Goal: Entertainment & Leisure: Consume media (video, audio)

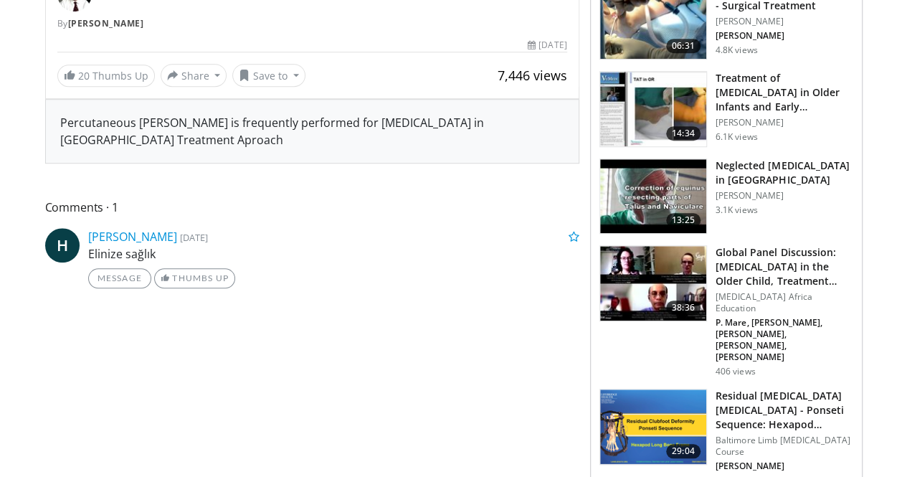
scroll to position [511, 0]
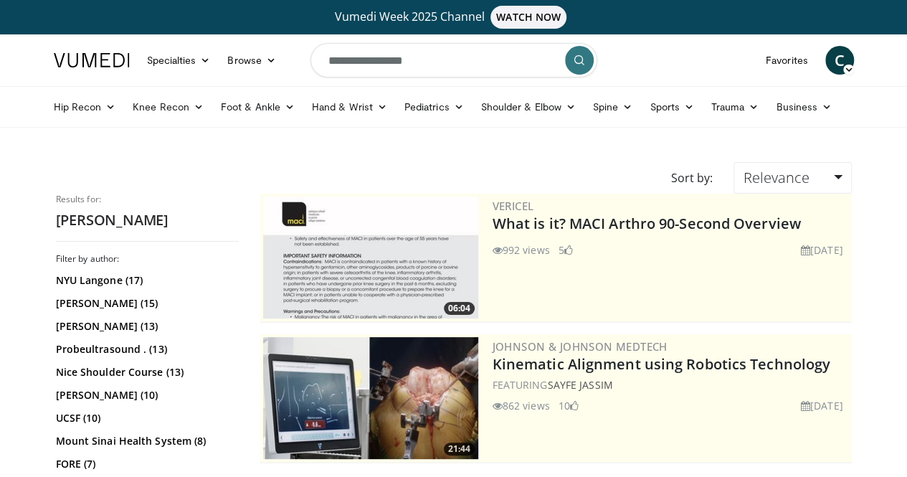
scroll to position [33, 0]
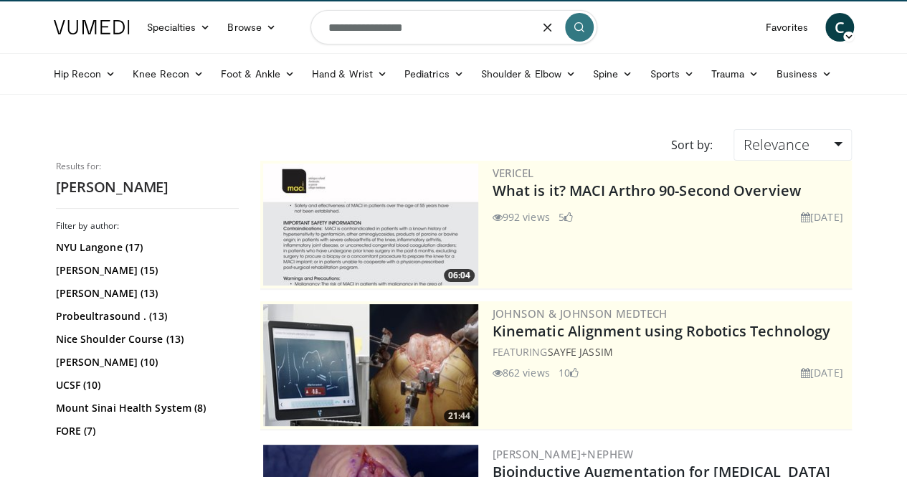
drag, startPoint x: 434, startPoint y: 34, endPoint x: 257, endPoint y: 47, distance: 177.6
click at [257, 47] on nav "Specialties Adult & Family Medicine Allergy, Asthma, Immunology Anesthesiology …" at bounding box center [454, 27] width 818 height 52
type input "**********"
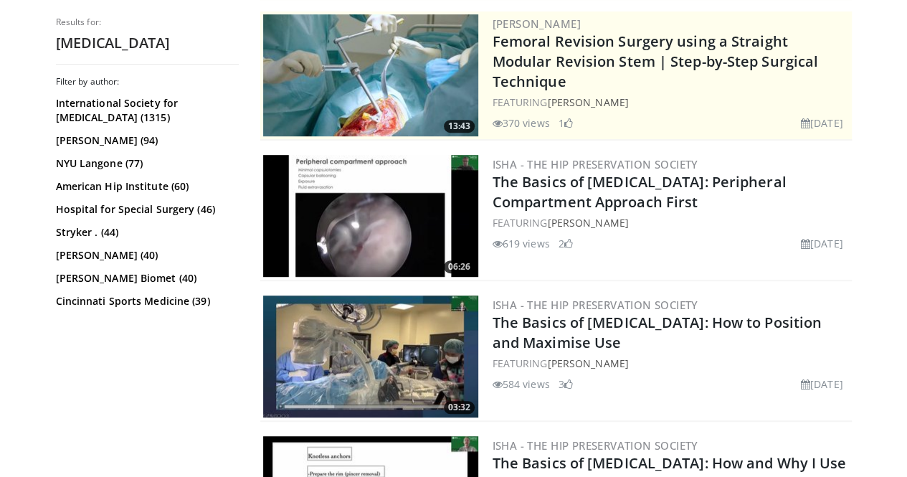
scroll to position [325, 0]
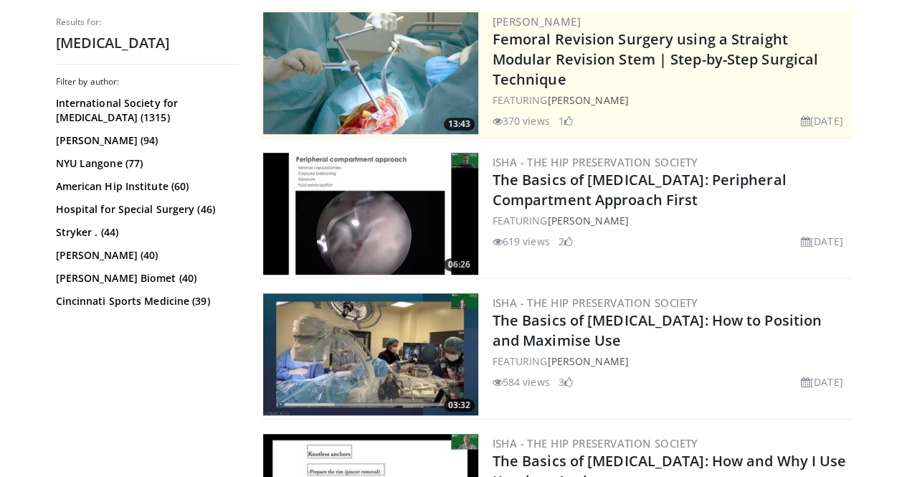
click at [534, 194] on link "The Basics of [MEDICAL_DATA]: Peripheral Compartment Approach First" at bounding box center [640, 189] width 294 height 39
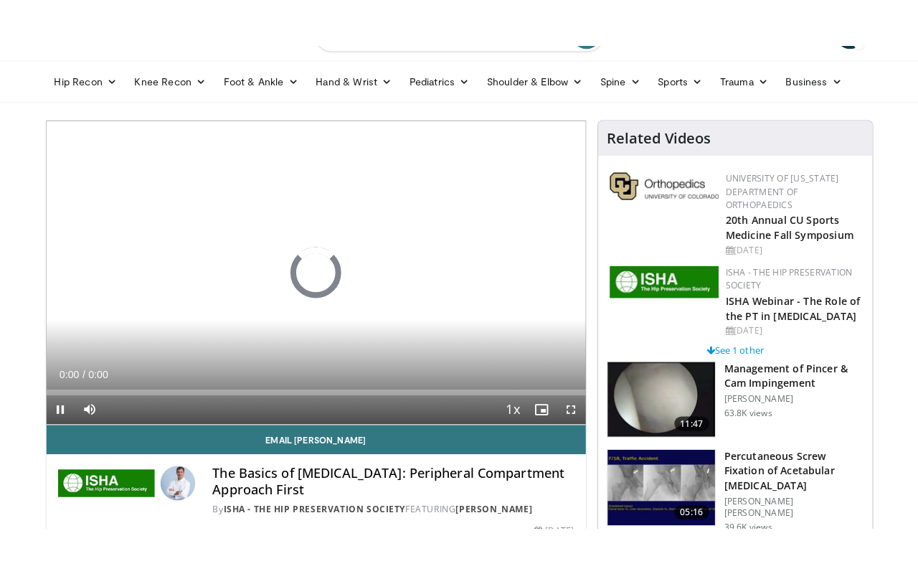
scroll to position [73, 0]
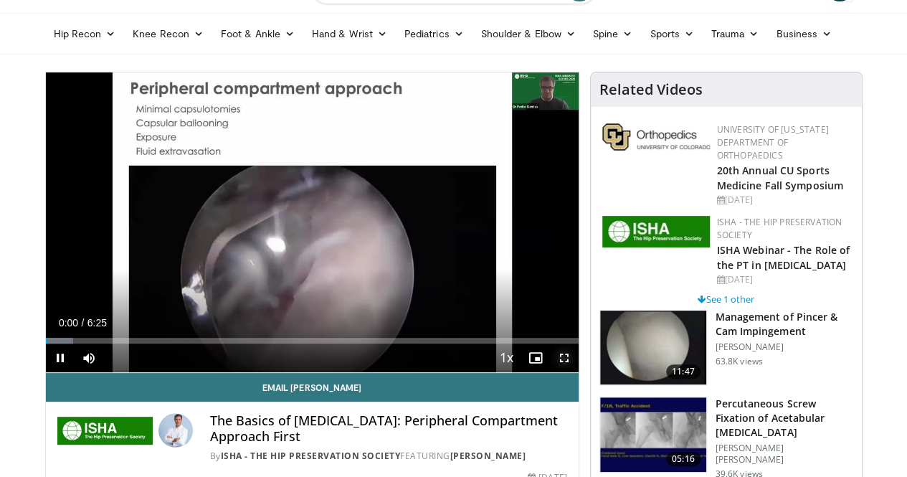
click at [579, 372] on span "Video Player" at bounding box center [564, 358] width 29 height 29
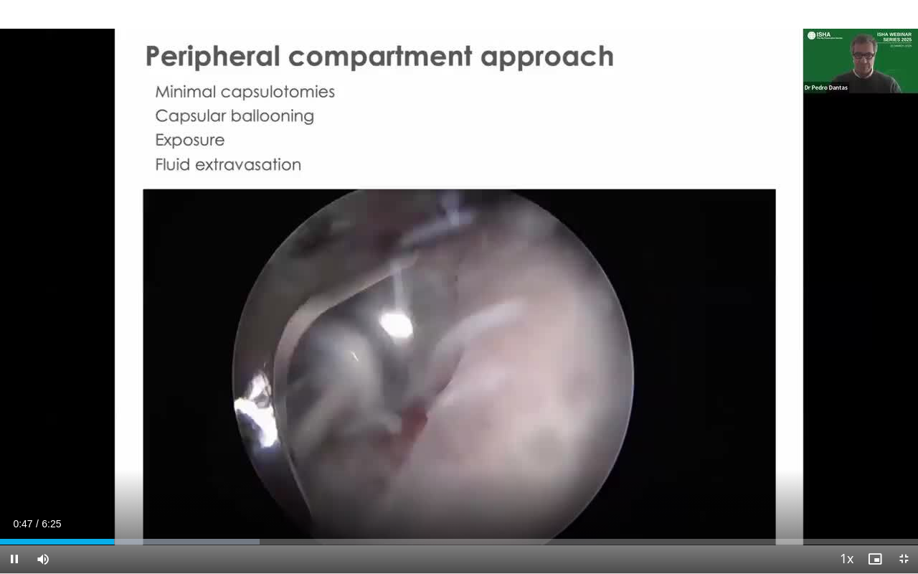
click at [459, 285] on icon "Video Player" at bounding box center [459, 287] width 40 height 40
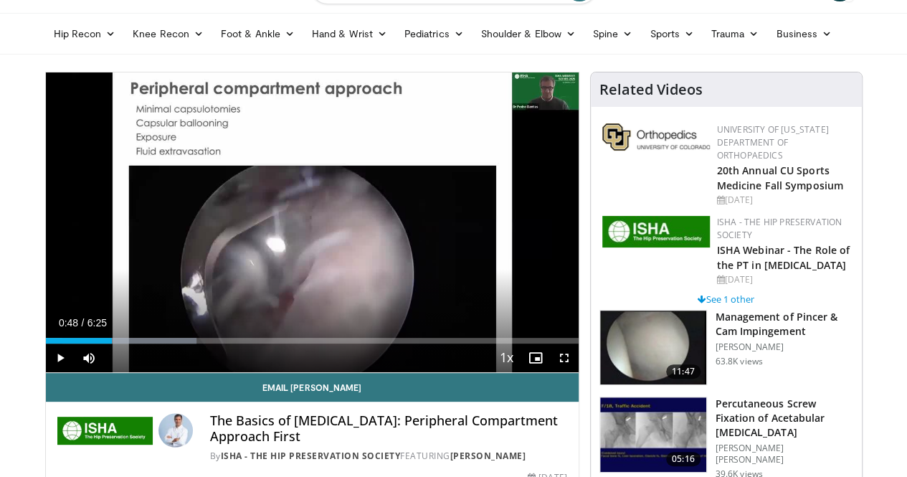
click at [292, 242] on icon "Video Player" at bounding box center [312, 222] width 40 height 40
click at [574, 372] on span "Video Player" at bounding box center [564, 358] width 29 height 29
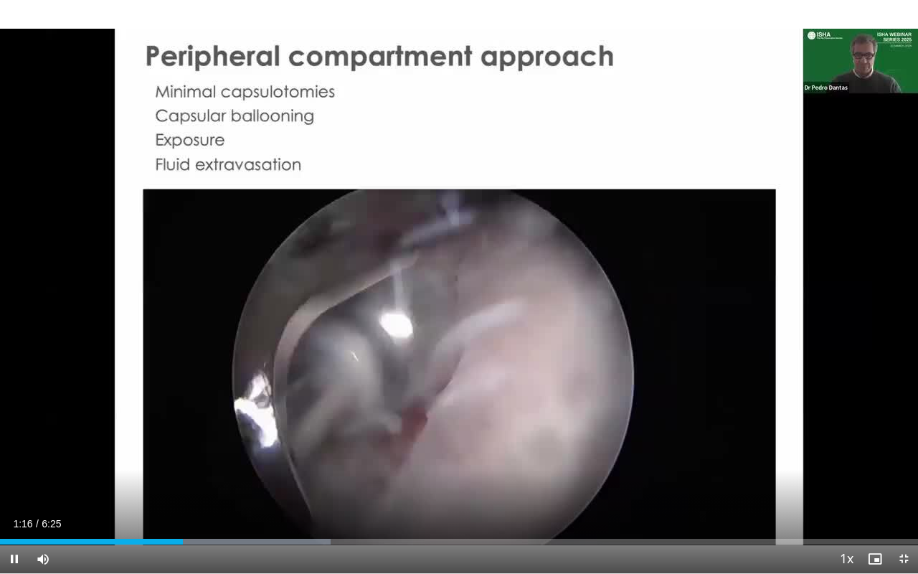
click at [548, 378] on div "10 seconds Tap to unmute" at bounding box center [459, 286] width 918 height 573
